Goal: Task Accomplishment & Management: Use online tool/utility

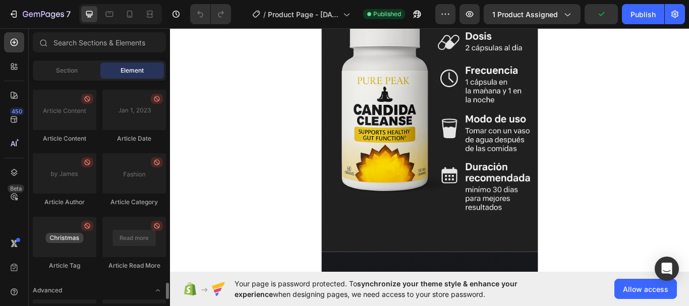
scroll to position [2833, 0]
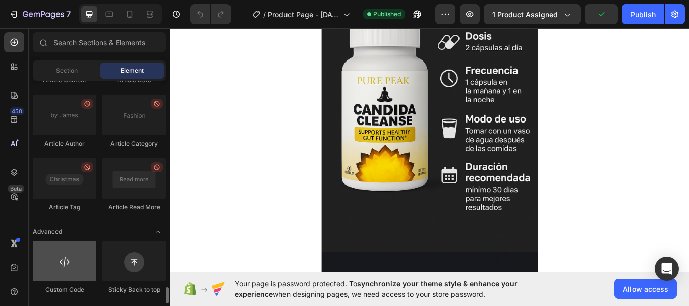
click at [72, 257] on div at bounding box center [65, 261] width 64 height 40
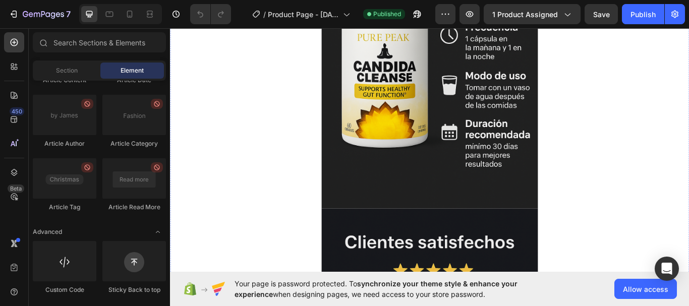
scroll to position [252, 0]
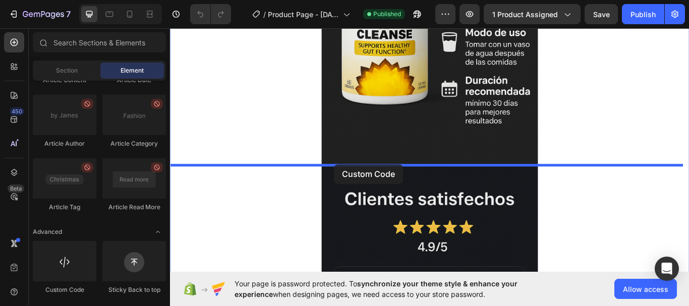
drag, startPoint x: 233, startPoint y: 294, endPoint x: 361, endPoint y: 187, distance: 167.0
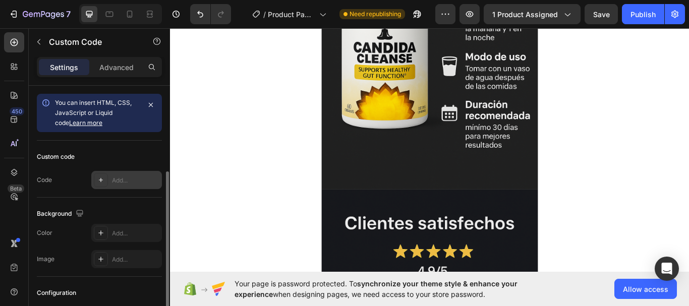
scroll to position [50, 0]
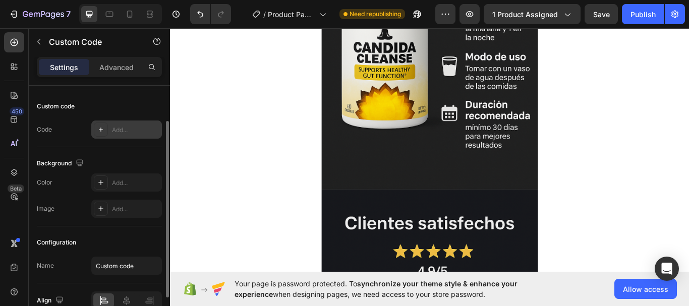
click at [120, 131] on div "Add..." at bounding box center [135, 130] width 47 height 9
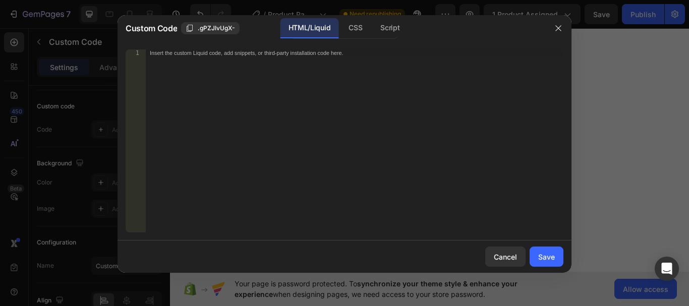
click at [197, 56] on div "Insert the custom Liquid code, add snippets, or third-party installation code h…" at bounding box center [334, 53] width 368 height 7
paste textarea "<div id="_rsi-cod-form-embed-custom-hook"></div>"
type textarea "<div id="_rsi-cod-form-embed-custom-hook"></div>"
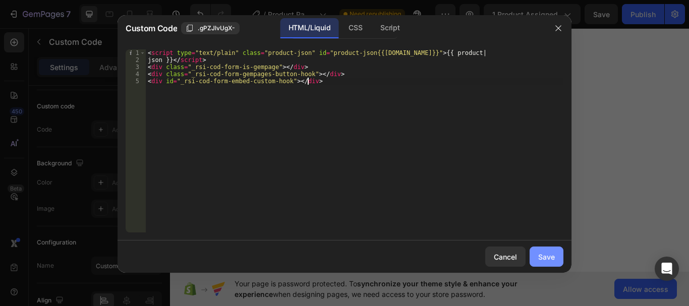
click at [541, 259] on div "Save" at bounding box center [546, 257] width 17 height 11
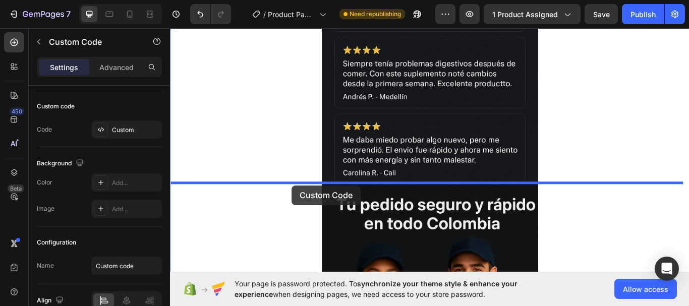
scroll to position [672, 0]
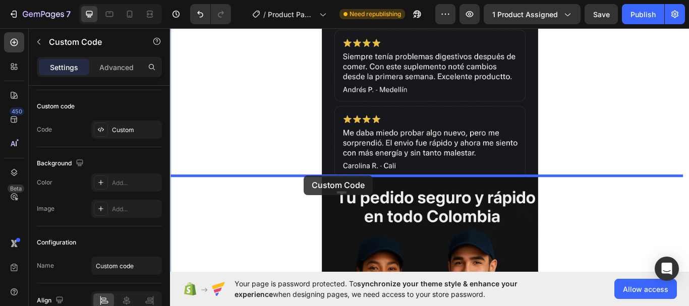
drag, startPoint x: 285, startPoint y: 195, endPoint x: 326, endPoint y: 200, distance: 41.7
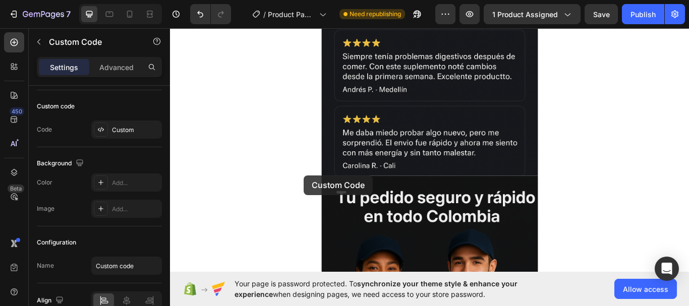
scroll to position [645, 0]
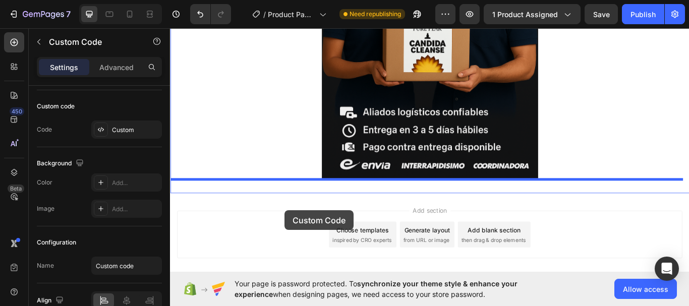
drag, startPoint x: 304, startPoint y: 205, endPoint x: 302, endPoint y: 240, distance: 34.8
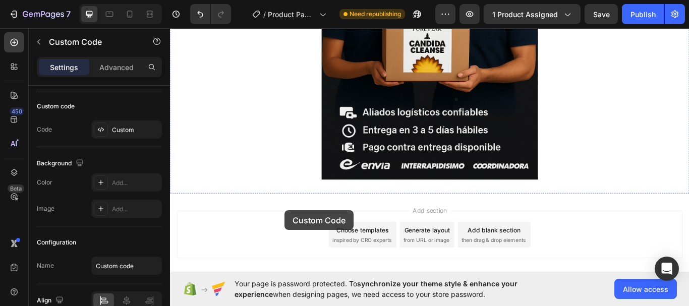
scroll to position [1029, 0]
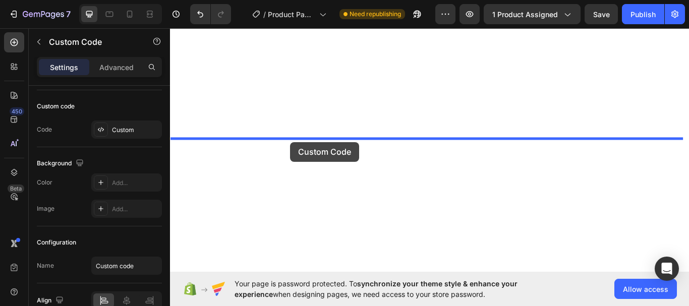
drag, startPoint x: 292, startPoint y: 211, endPoint x: 310, endPoint y: 161, distance: 52.7
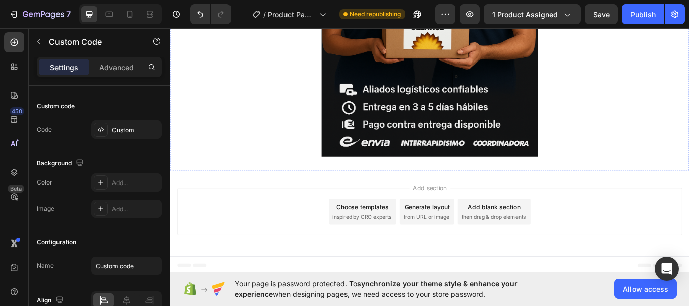
scroll to position [1344, 0]
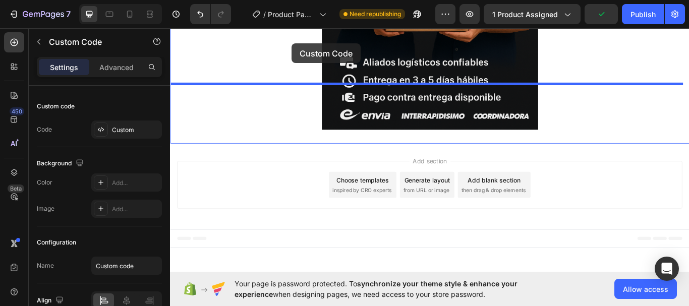
scroll to position [1122, 0]
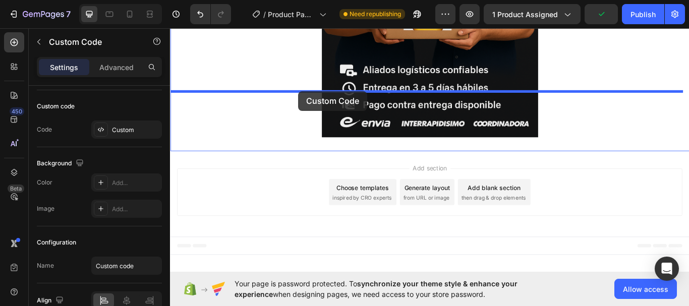
drag, startPoint x: 284, startPoint y: 263, endPoint x: 319, endPoint y: 102, distance: 164.9
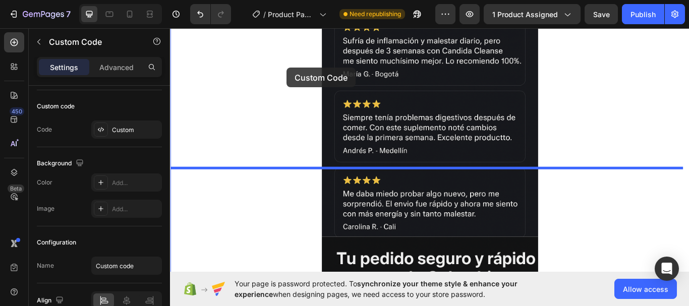
scroll to position [653, 0]
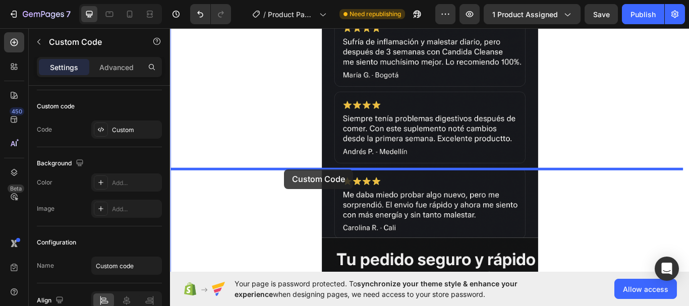
drag, startPoint x: 300, startPoint y: 114, endPoint x: 303, endPoint y: 193, distance: 79.3
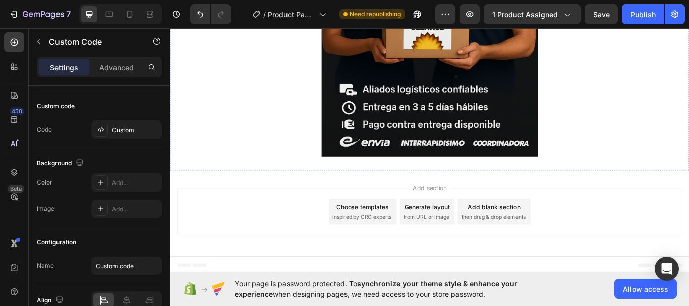
scroll to position [1513, 0]
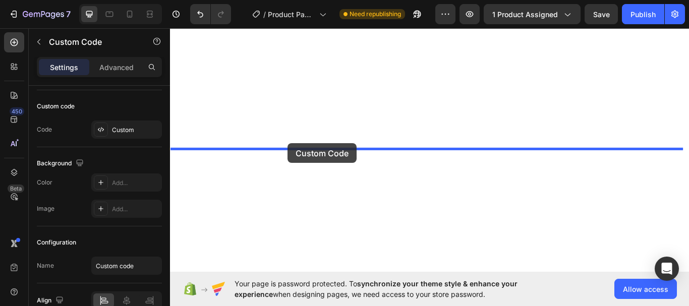
drag, startPoint x: 286, startPoint y: 159, endPoint x: 307, endPoint y: 165, distance: 22.5
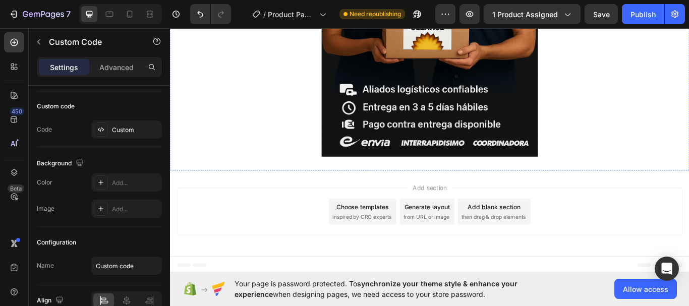
scroll to position [1892, 0]
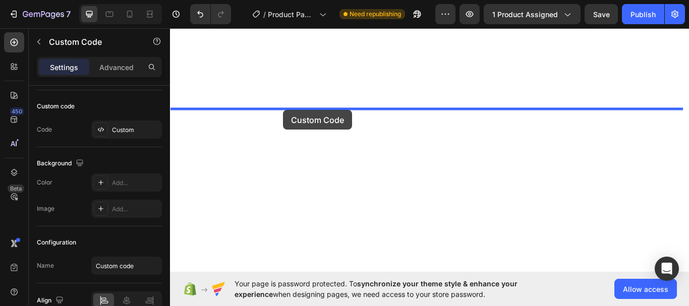
drag, startPoint x: 296, startPoint y: 176, endPoint x: 302, endPoint y: 124, distance: 52.3
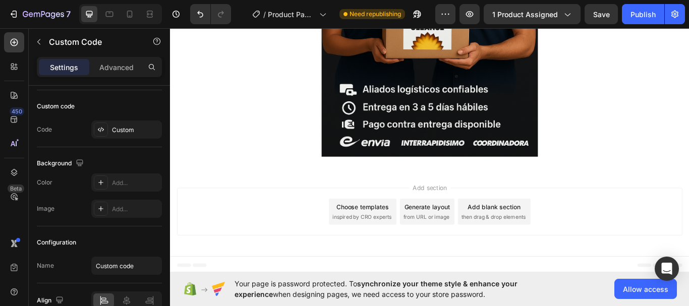
scroll to position [2343, 0]
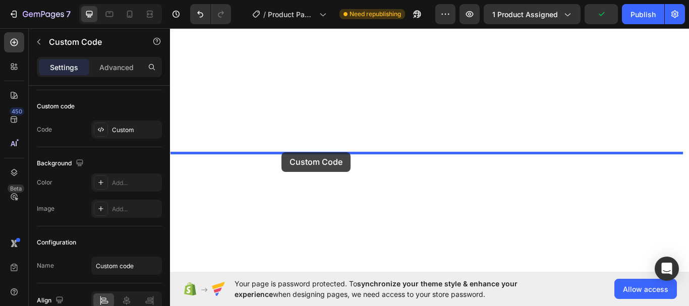
drag, startPoint x: 291, startPoint y: 134, endPoint x: 300, endPoint y: 173, distance: 40.0
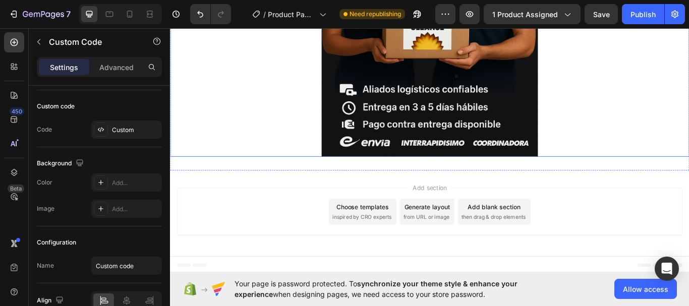
scroll to position [2896, 0]
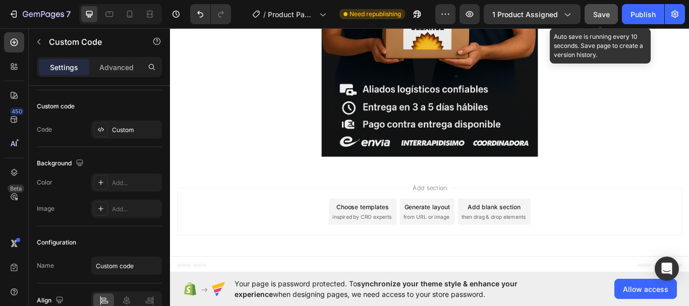
click at [604, 17] on span "Save" at bounding box center [601, 14] width 17 height 9
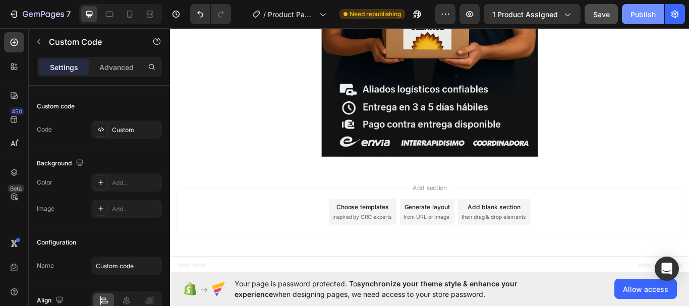
click at [641, 18] on div "Publish" at bounding box center [643, 14] width 25 height 11
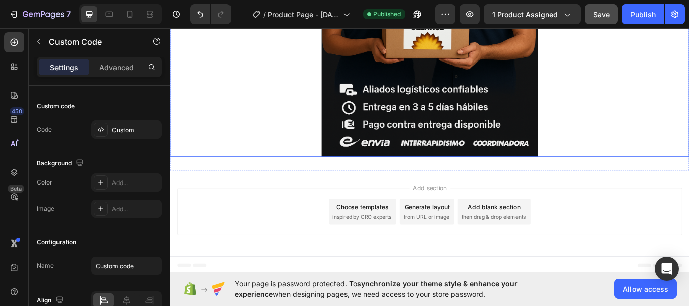
scroll to position [2795, 0]
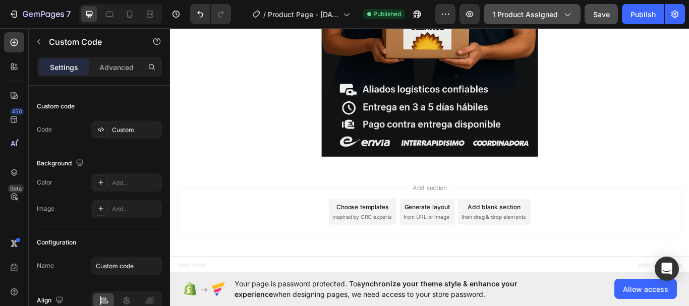
click at [569, 15] on icon "button" at bounding box center [567, 14] width 10 height 10
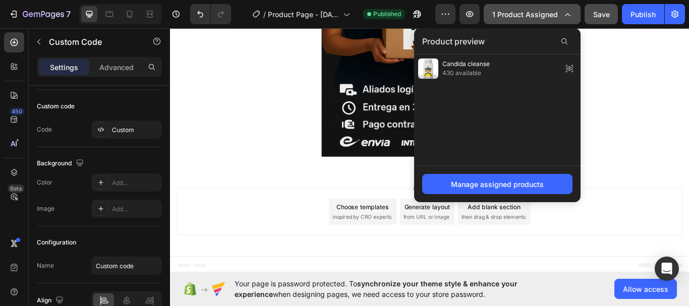
click at [569, 15] on icon "button" at bounding box center [567, 14] width 10 height 10
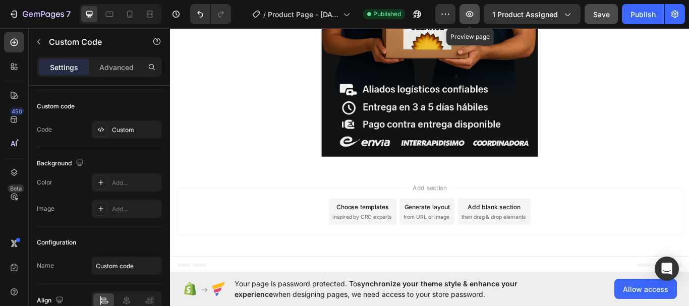
click at [474, 12] on icon "button" at bounding box center [470, 14] width 10 height 10
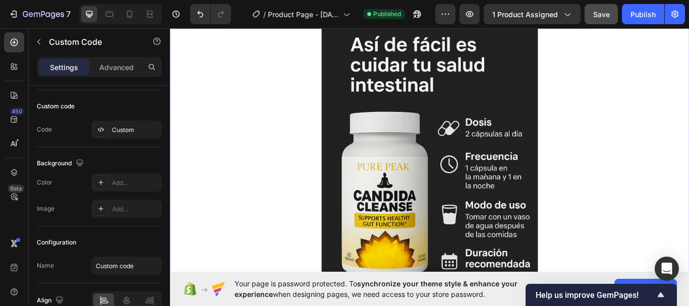
scroll to position [202, 0]
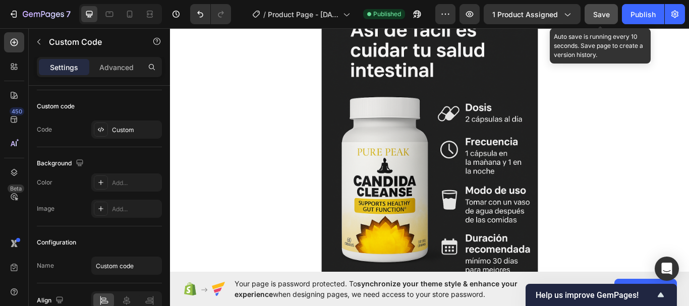
click at [601, 13] on span "Save" at bounding box center [601, 14] width 17 height 9
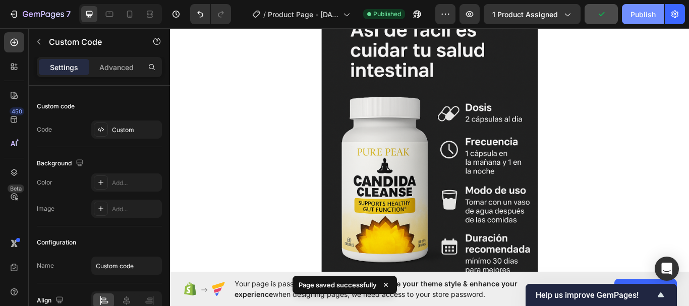
click at [636, 20] on button "Publish" at bounding box center [643, 14] width 42 height 20
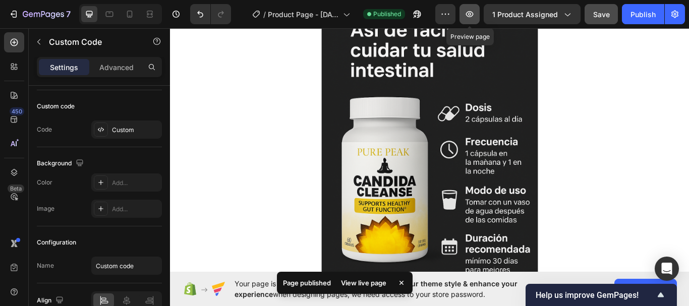
click at [477, 19] on button "button" at bounding box center [470, 14] width 20 height 20
